Goal: Task Accomplishment & Management: Use online tool/utility

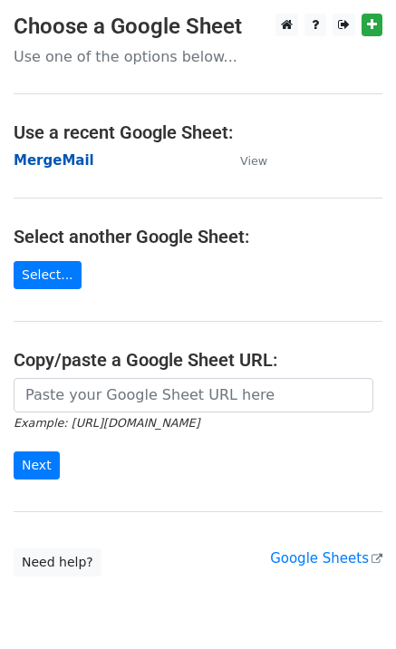
click at [38, 164] on strong "MergeMail" at bounding box center [54, 160] width 81 height 16
click at [45, 163] on strong "MergeMail" at bounding box center [54, 160] width 81 height 16
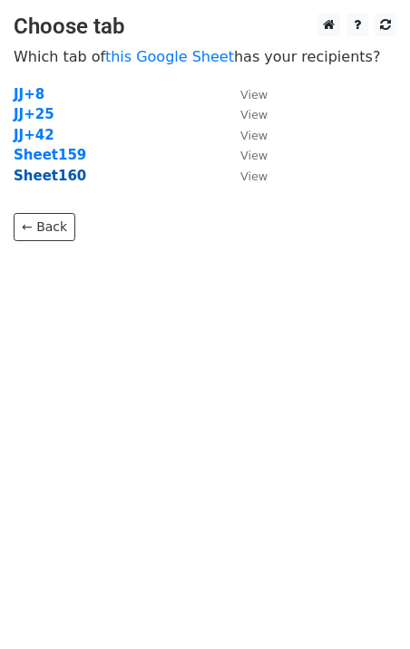
click at [63, 177] on strong "Sheet160" at bounding box center [50, 176] width 73 height 16
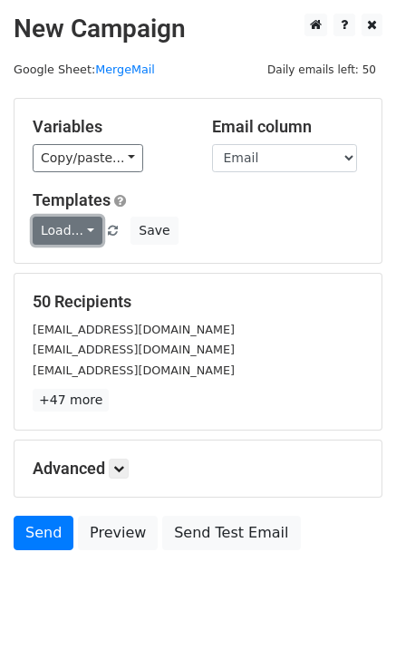
click at [62, 238] on link "Load..." at bounding box center [68, 231] width 70 height 28
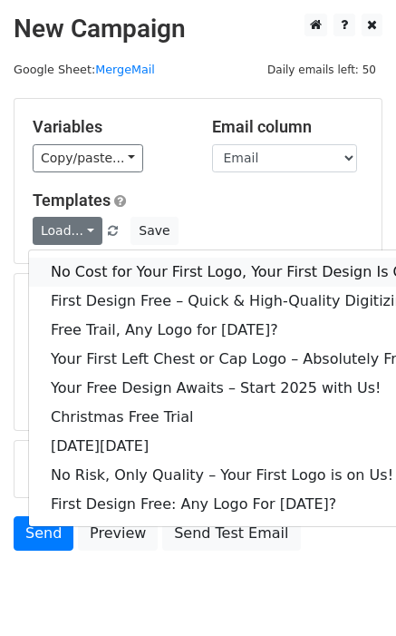
click at [73, 275] on link "No Cost for Your First Logo, Your First Design Is On Us!" at bounding box center [246, 271] width 435 height 29
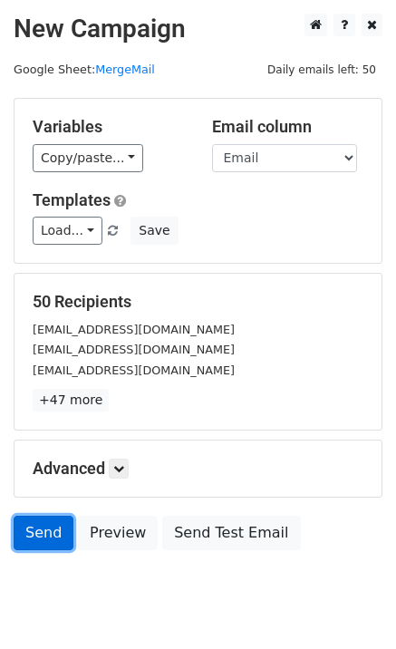
click at [26, 545] on link "Send" at bounding box center [44, 533] width 60 height 34
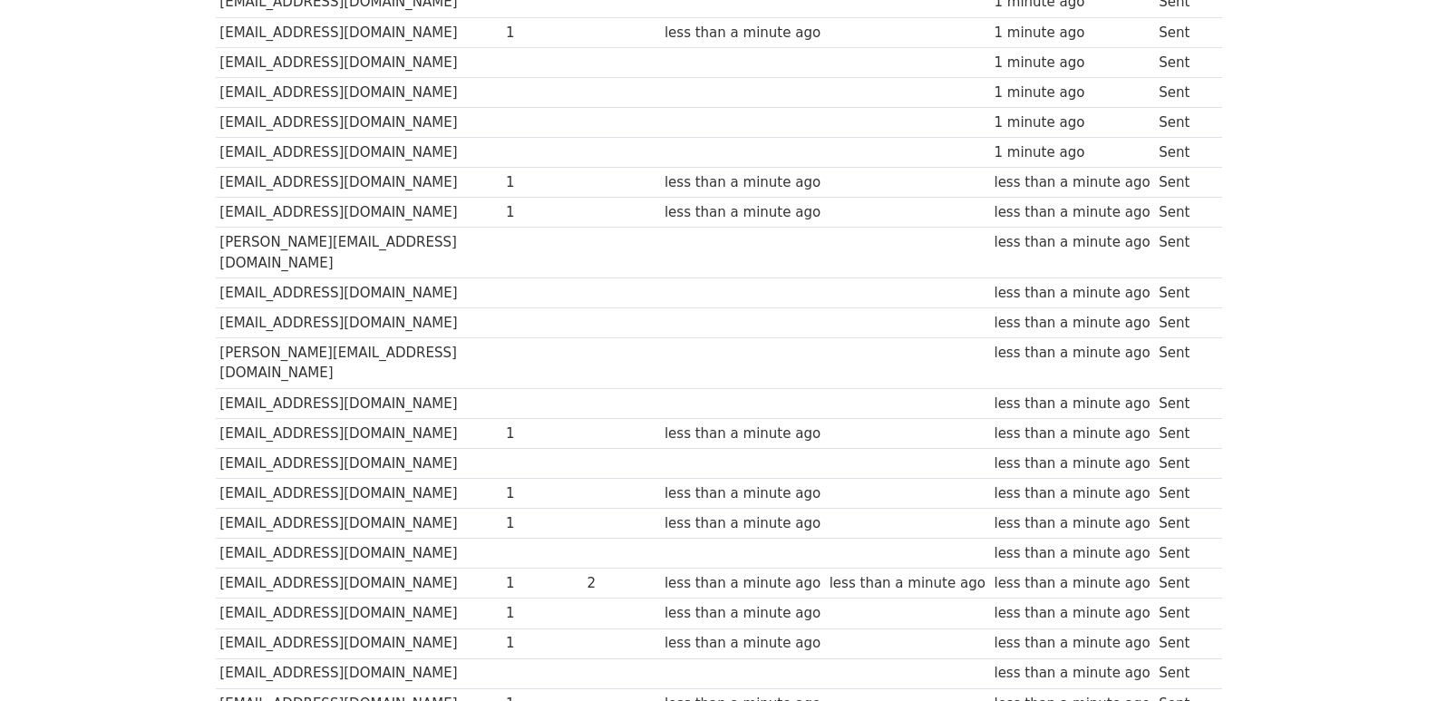
scroll to position [1262, 0]
